Goal: Transaction & Acquisition: Register for event/course

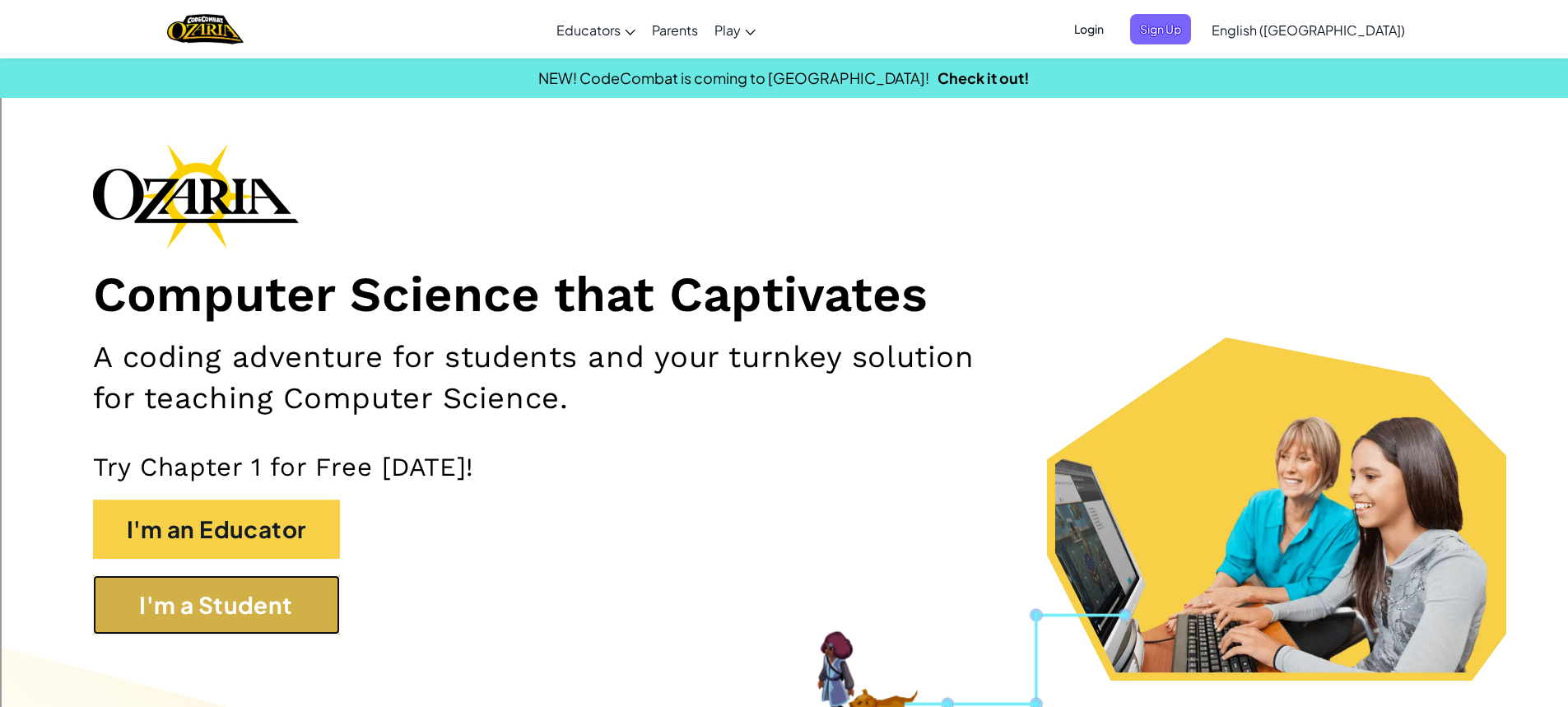
click at [322, 631] on button "I'm a Student" at bounding box center [217, 605] width 247 height 59
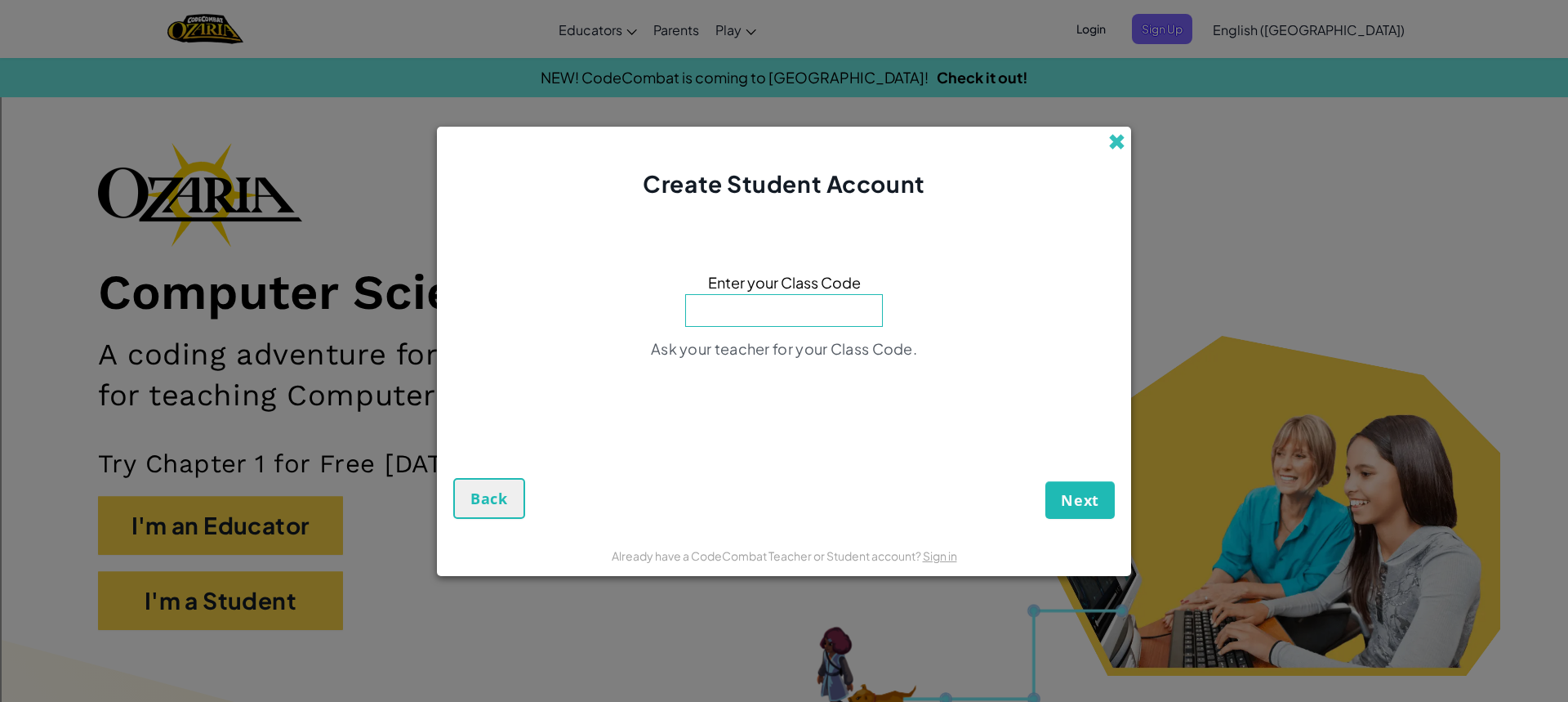
click at [1124, 148] on span at bounding box center [1116, 141] width 17 height 17
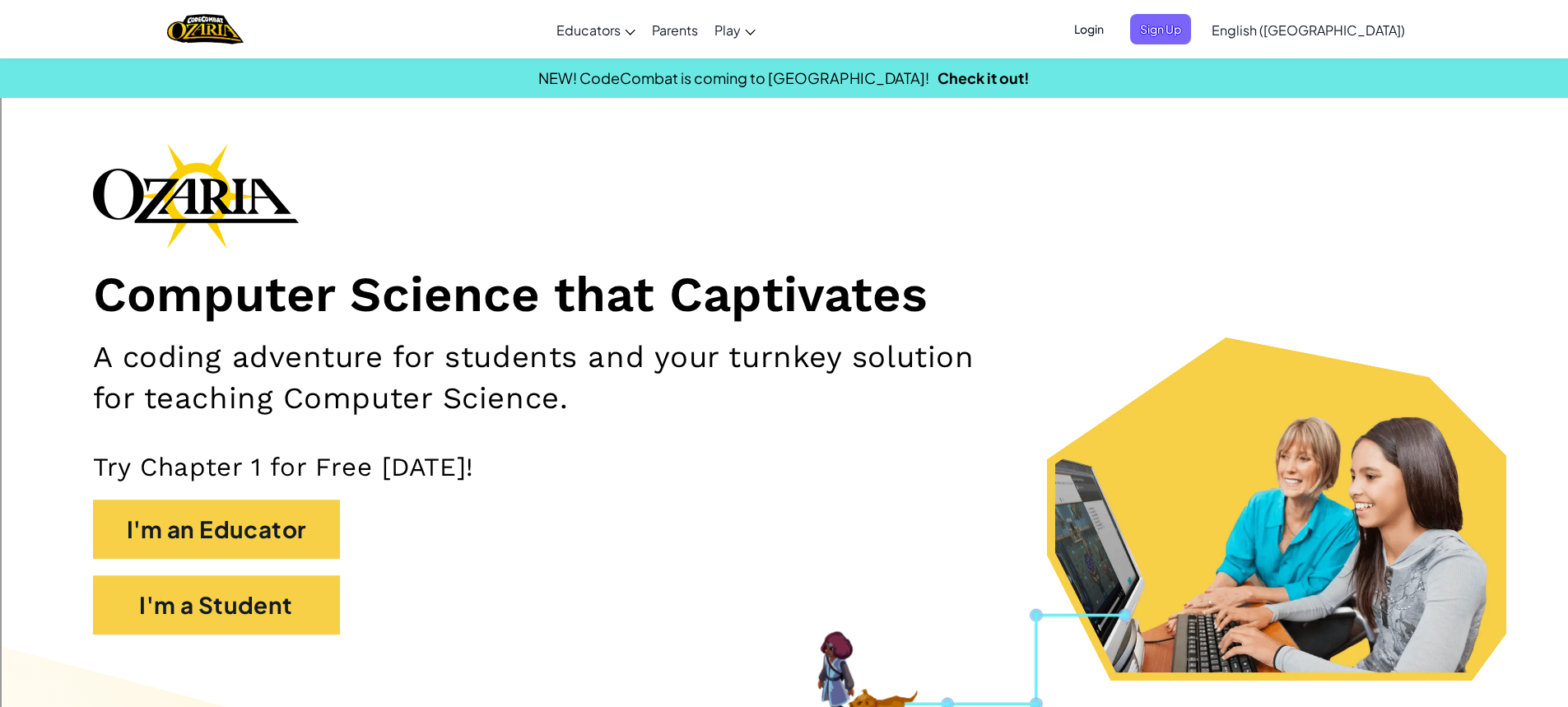
click at [1114, 25] on span "Login" at bounding box center [1089, 29] width 49 height 31
